Goal: Browse casually: Explore the website without a specific task or goal

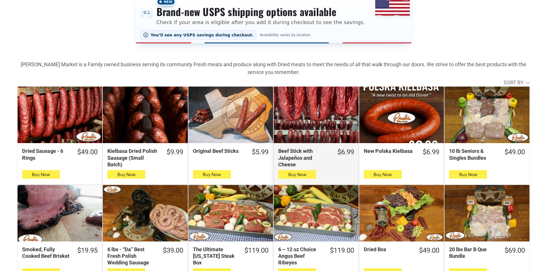
scroll to position [115, 0]
